Goal: Task Accomplishment & Management: Use online tool/utility

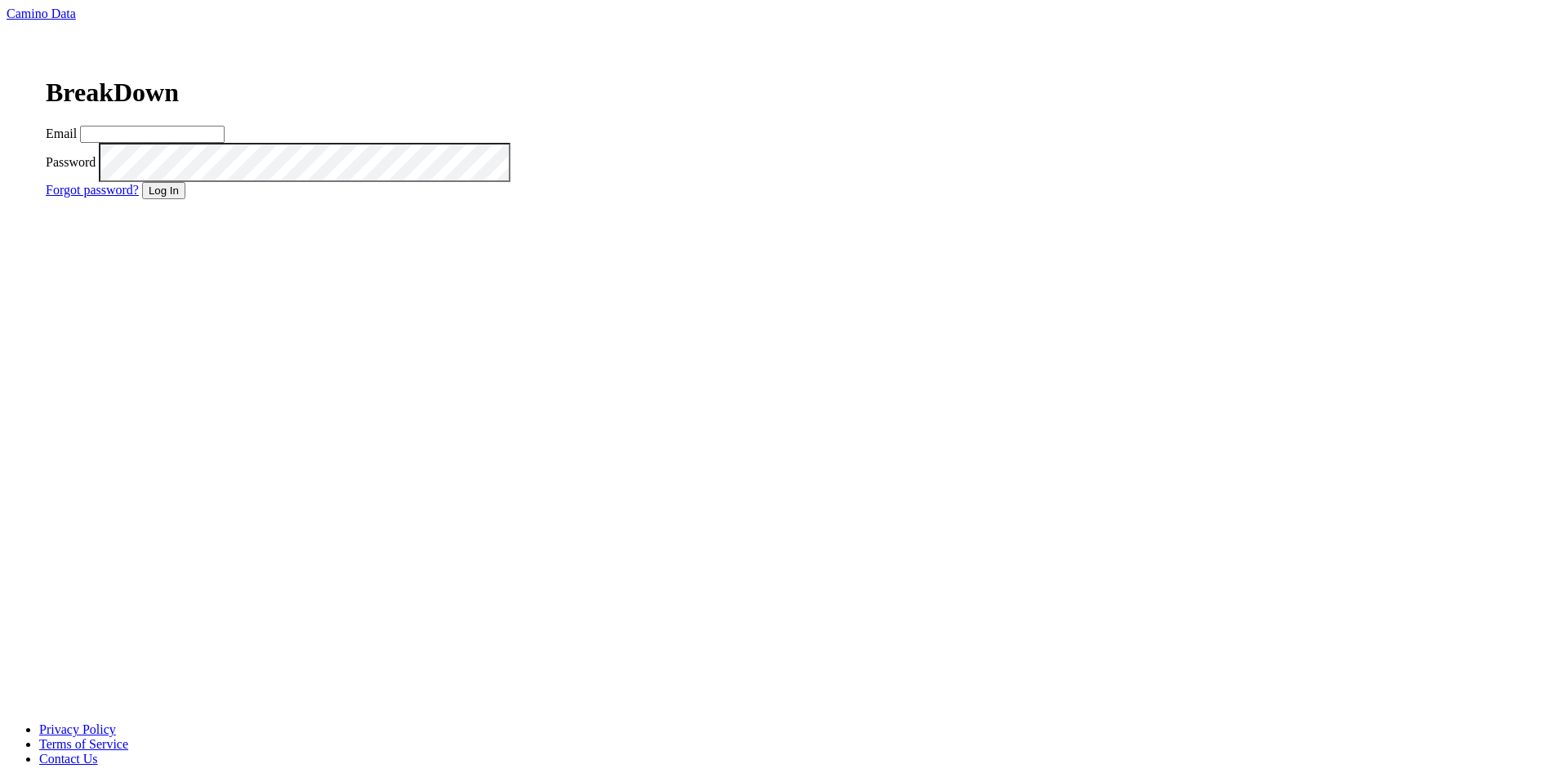
click at [225, 143] on input "Email" at bounding box center [152, 134] width 145 height 17
type input "[EMAIL_ADDRESS][DOMAIN_NAME]"
click at [186, 199] on button "Log In" at bounding box center [164, 190] width 44 height 17
